Goal: Navigation & Orientation: Find specific page/section

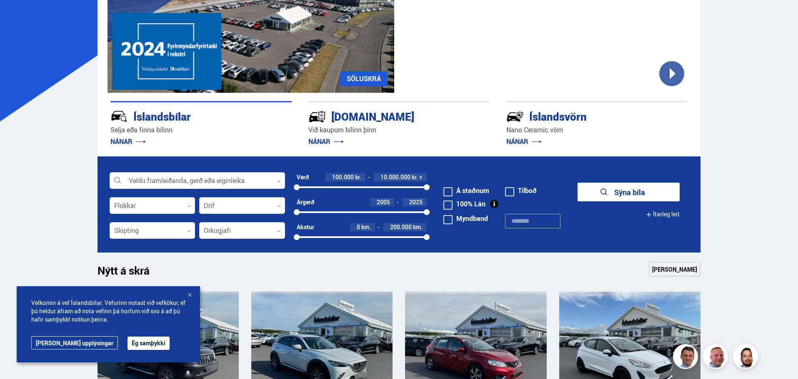
click at [127, 348] on button "Ég samþykki" at bounding box center [148, 343] width 42 height 13
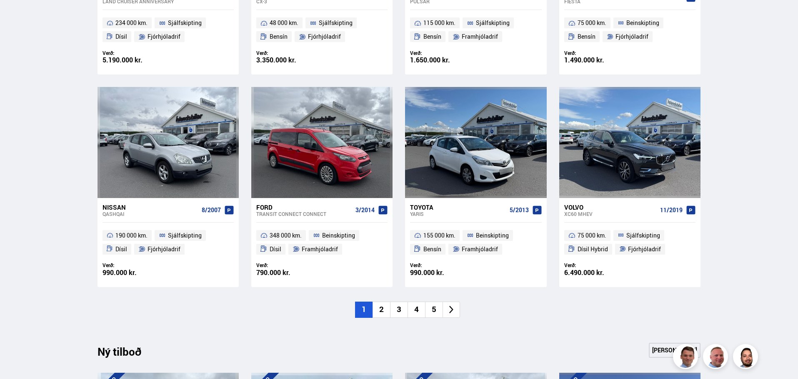
scroll to position [541, 0]
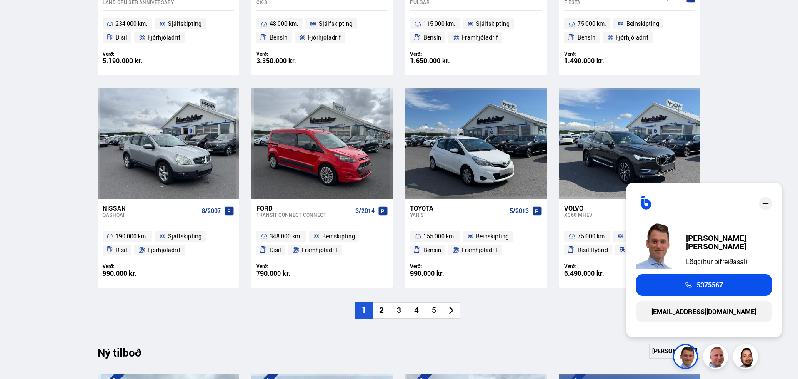
click at [27, 103] on div "Söluskrá Þjónusta Íslandsbílar [DOMAIN_NAME] Íslandsvörn Leiðbeiningar Um okkur…" at bounding box center [399, 296] width 798 height 1674
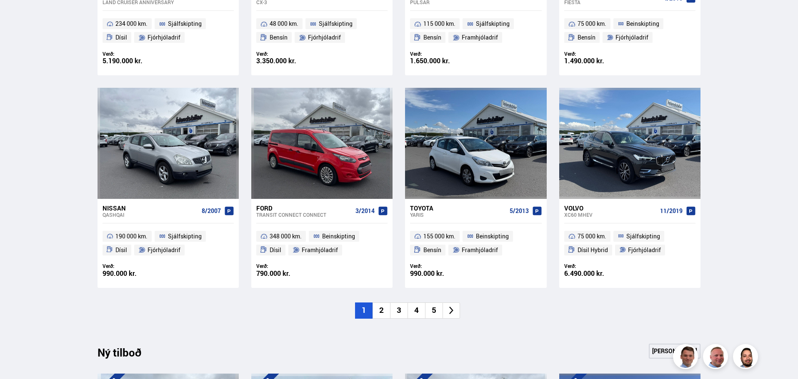
click at [452, 311] on icon at bounding box center [452, 311] width 10 height 10
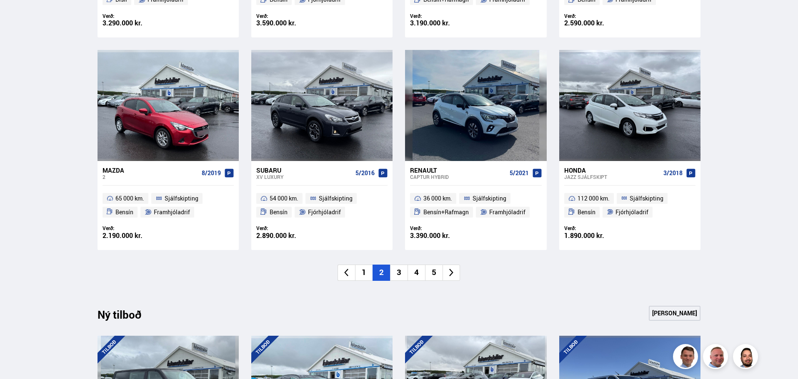
scroll to position [583, 0]
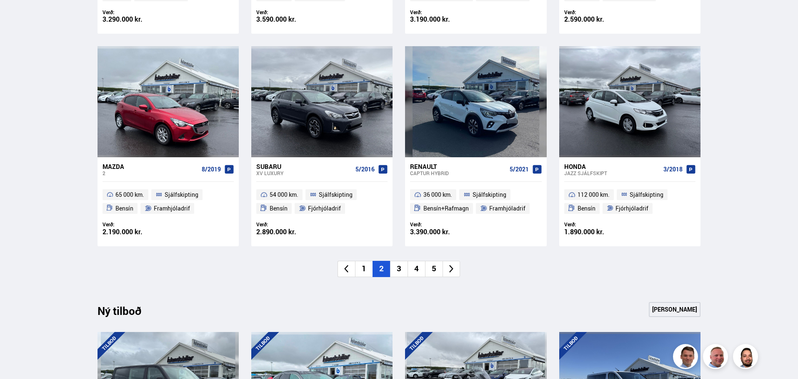
click at [399, 272] on li "3" at bounding box center [398, 269] width 17 height 16
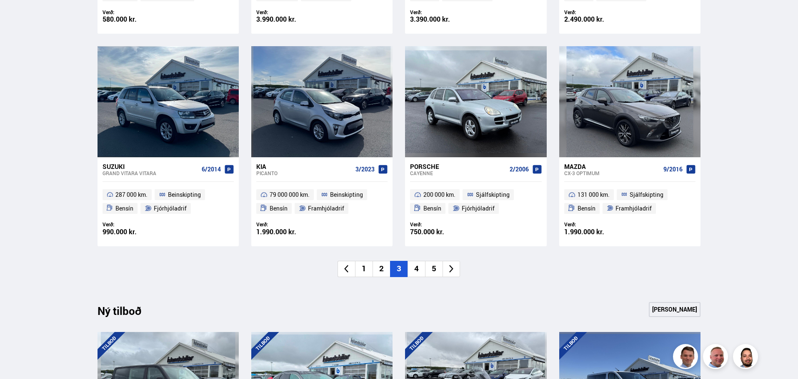
click at [412, 274] on li "4" at bounding box center [415, 269] width 17 height 16
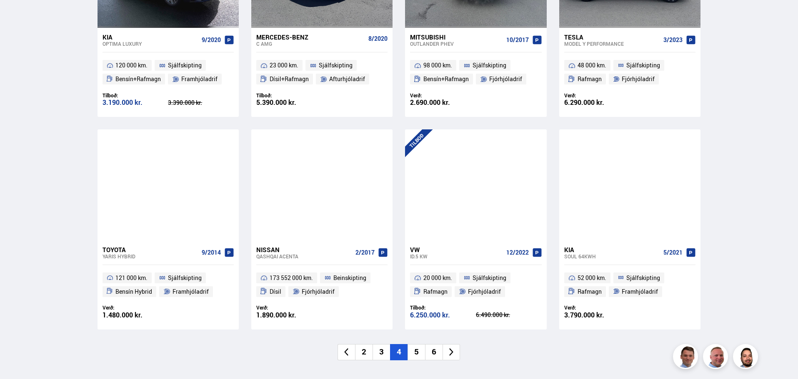
scroll to position [541, 0]
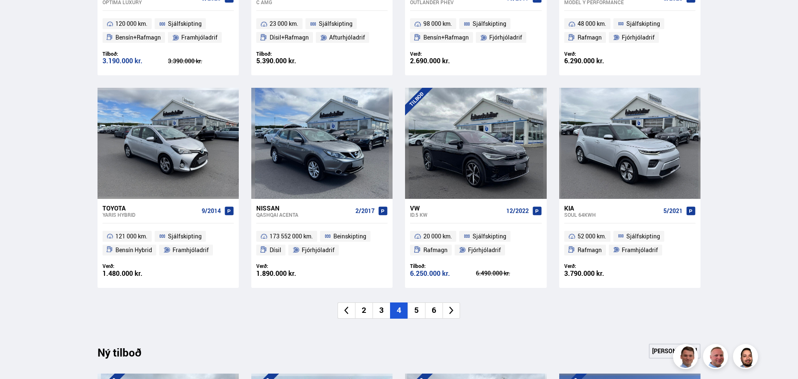
click at [448, 311] on icon at bounding box center [452, 311] width 10 height 10
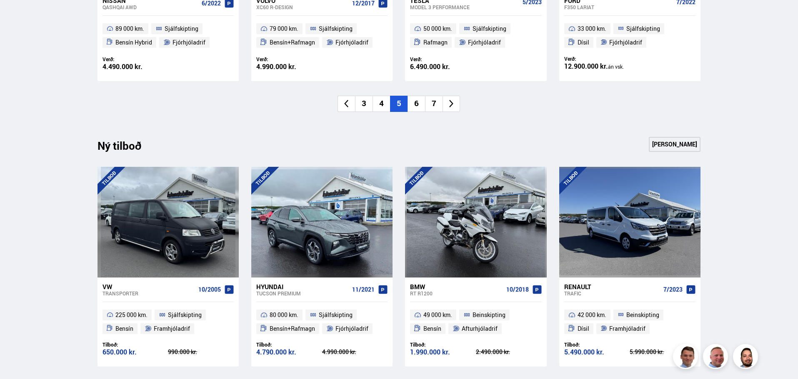
scroll to position [750, 0]
click at [451, 103] on icon at bounding box center [452, 104] width 10 height 10
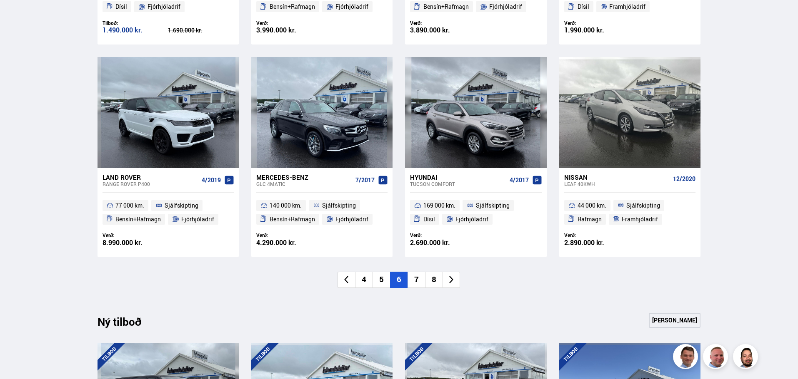
scroll to position [625, 0]
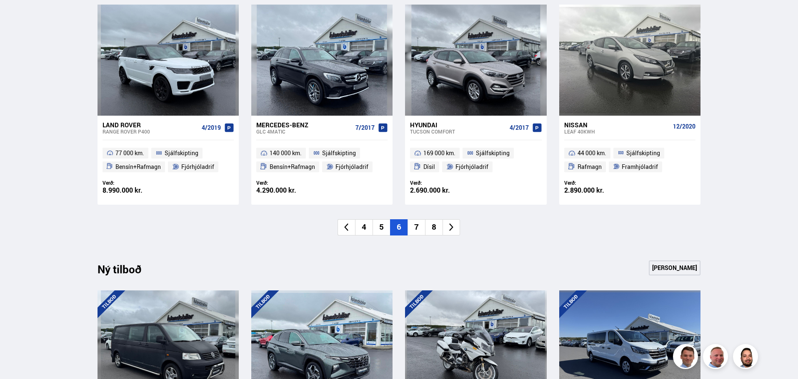
click at [449, 228] on icon at bounding box center [452, 228] width 10 height 10
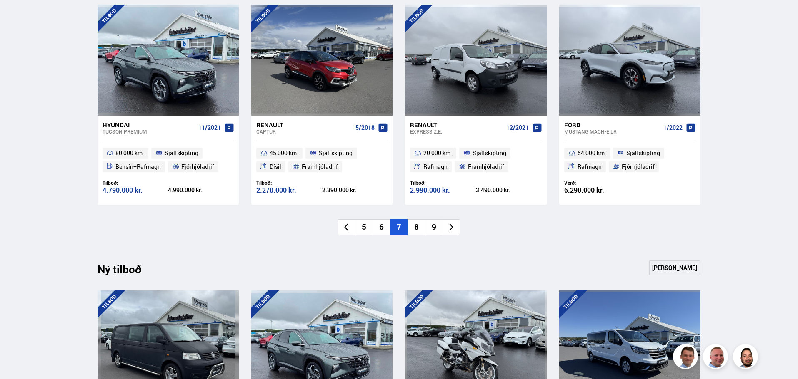
click at [454, 225] on icon at bounding box center [452, 228] width 10 height 10
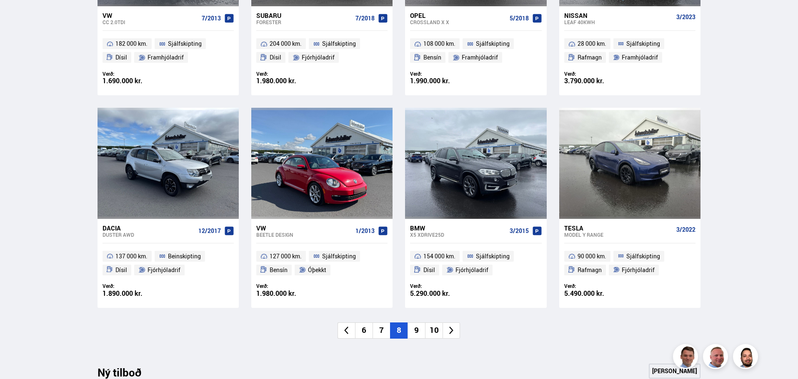
scroll to position [541, 0]
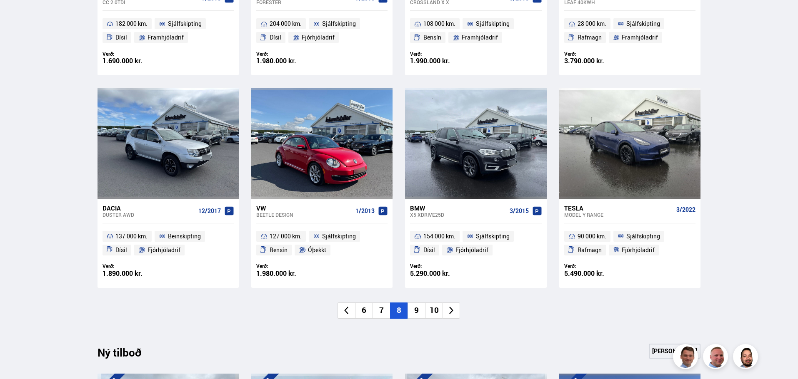
click at [450, 309] on icon at bounding box center [452, 311] width 10 height 10
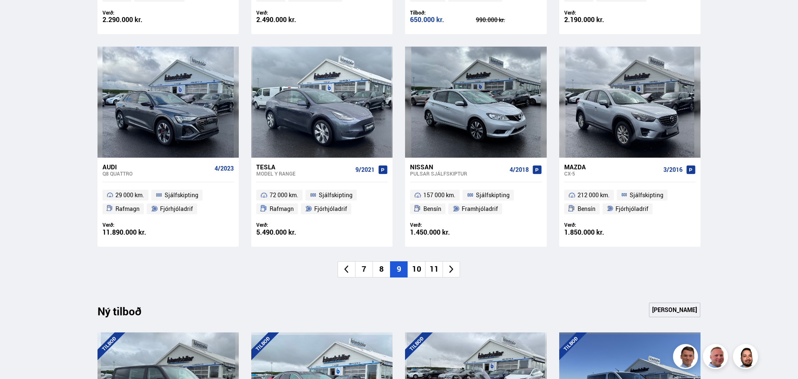
scroll to position [583, 0]
click at [450, 269] on icon at bounding box center [452, 269] width 10 height 10
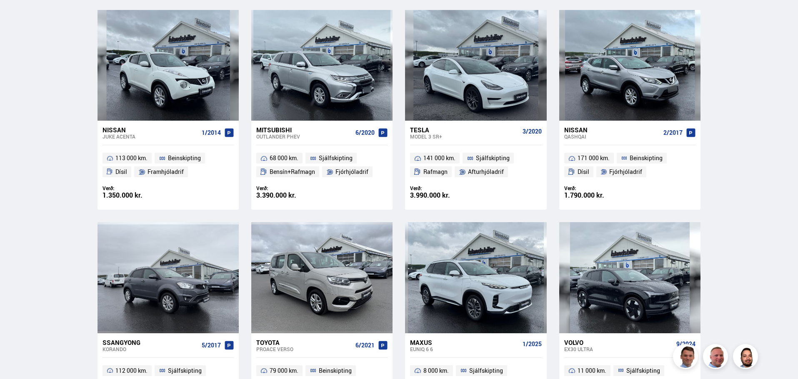
scroll to position [417, 0]
